Goal: Register for event/course

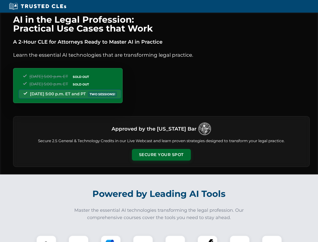
click at [161, 155] on button "Secure Your Spot" at bounding box center [161, 155] width 59 height 12
click at [46, 238] on img at bounding box center [46, 245] width 15 height 15
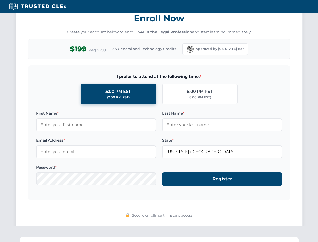
scroll to position [494, 0]
